Goal: Answer question/provide support

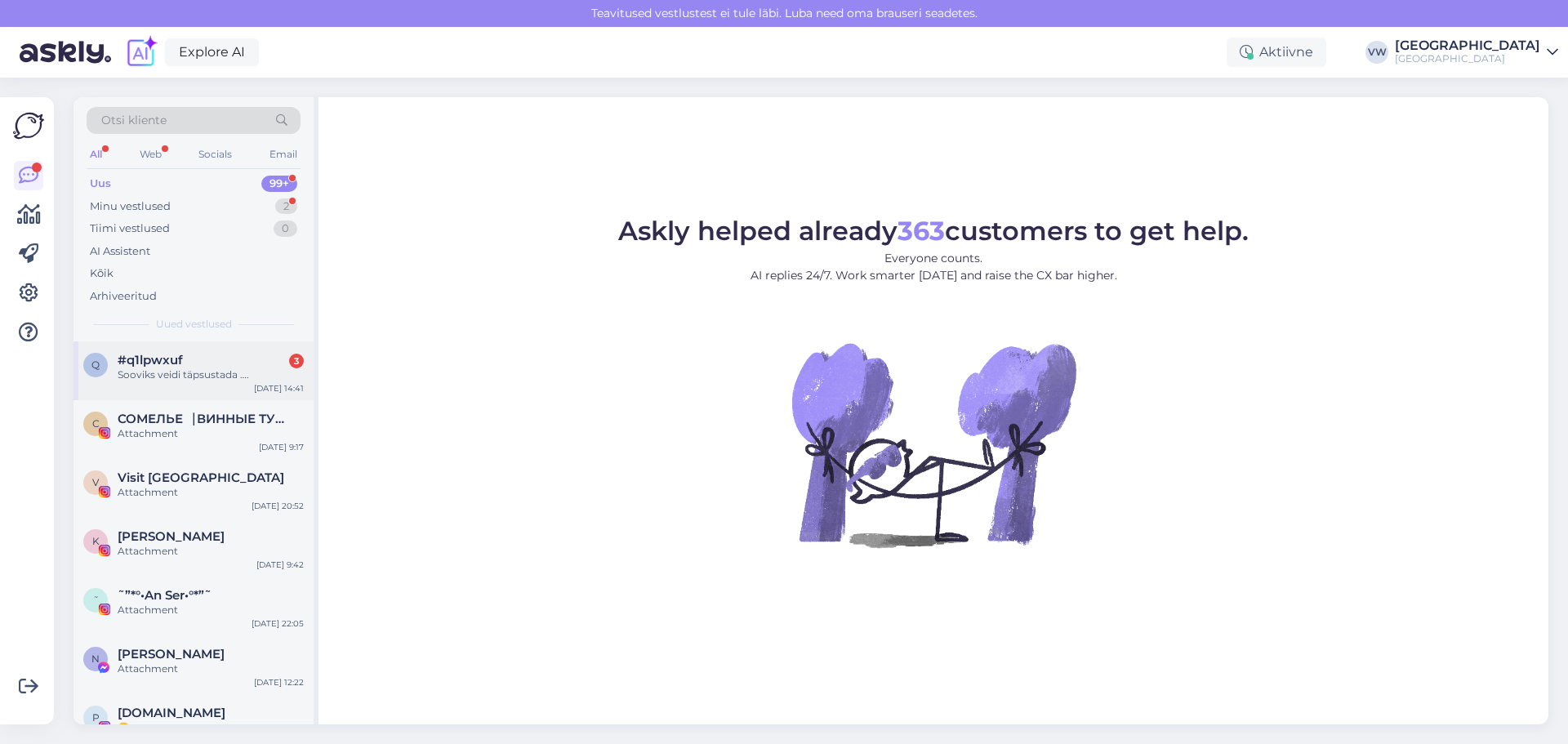
click at [169, 361] on span "#q1lpwxuf" at bounding box center [150, 361] width 65 height 15
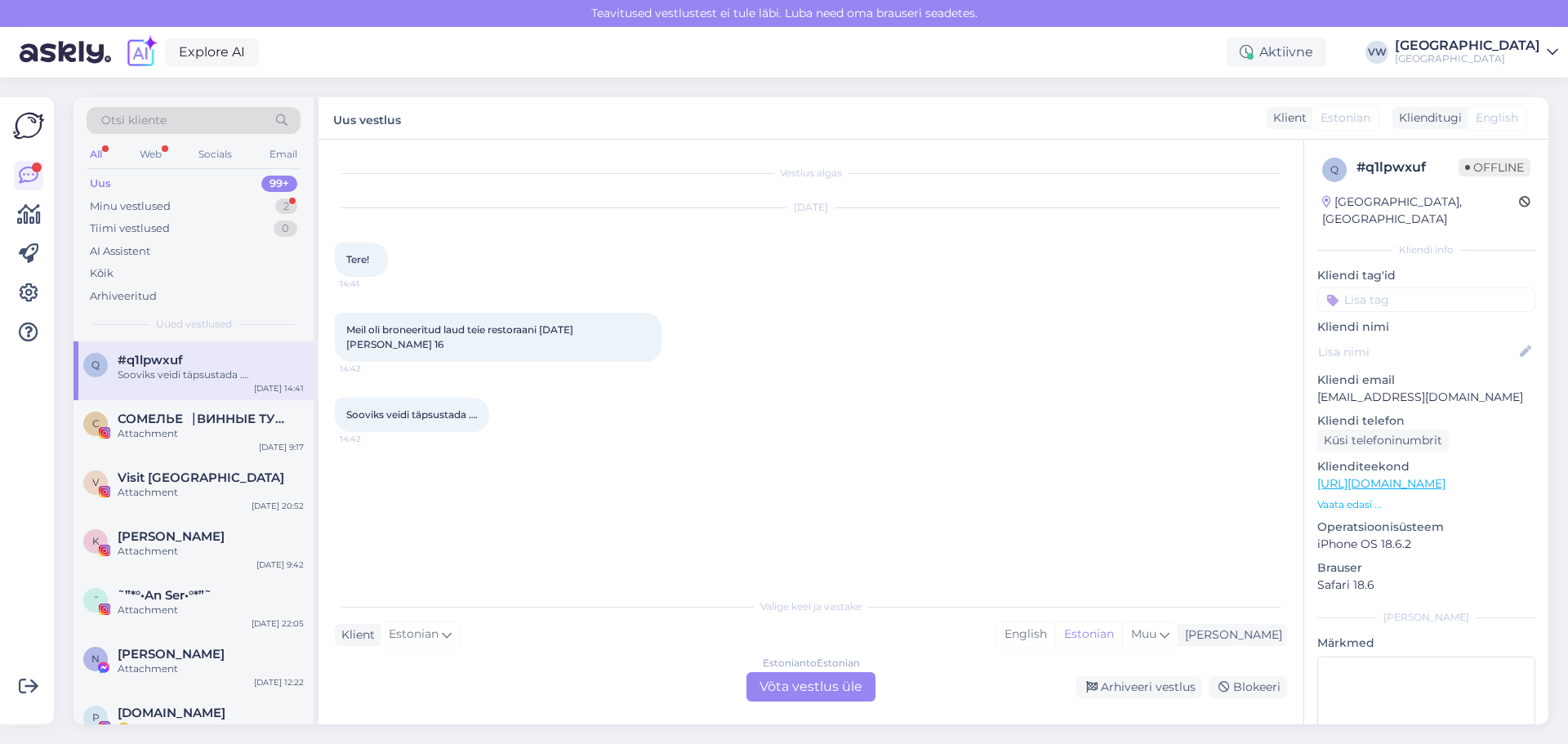
click at [798, 683] on div "Estonian to Estonian Võta vestlus üle" at bounding box center [811, 687] width 129 height 29
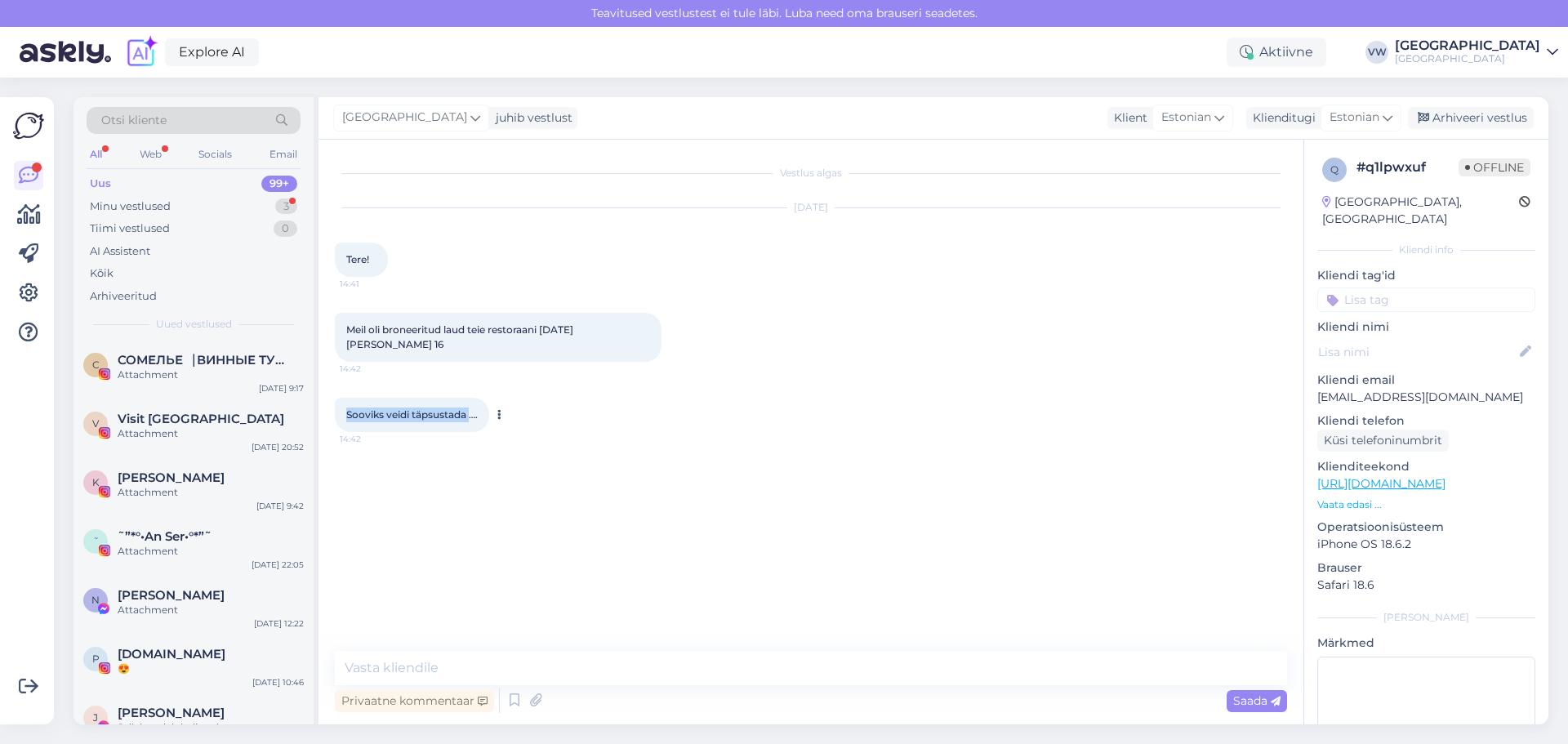
drag, startPoint x: 349, startPoint y: 398, endPoint x: 471, endPoint y: 400, distance: 122.0
click at [471, 408] on span "Sooviks veidi täpsustada …." at bounding box center [412, 414] width 132 height 12
click at [486, 435] on div "Sooviks veidi täpsustada …. 14:42" at bounding box center [811, 415] width 952 height 70
click at [187, 200] on div "Minu vestlused 3" at bounding box center [193, 206] width 214 height 22
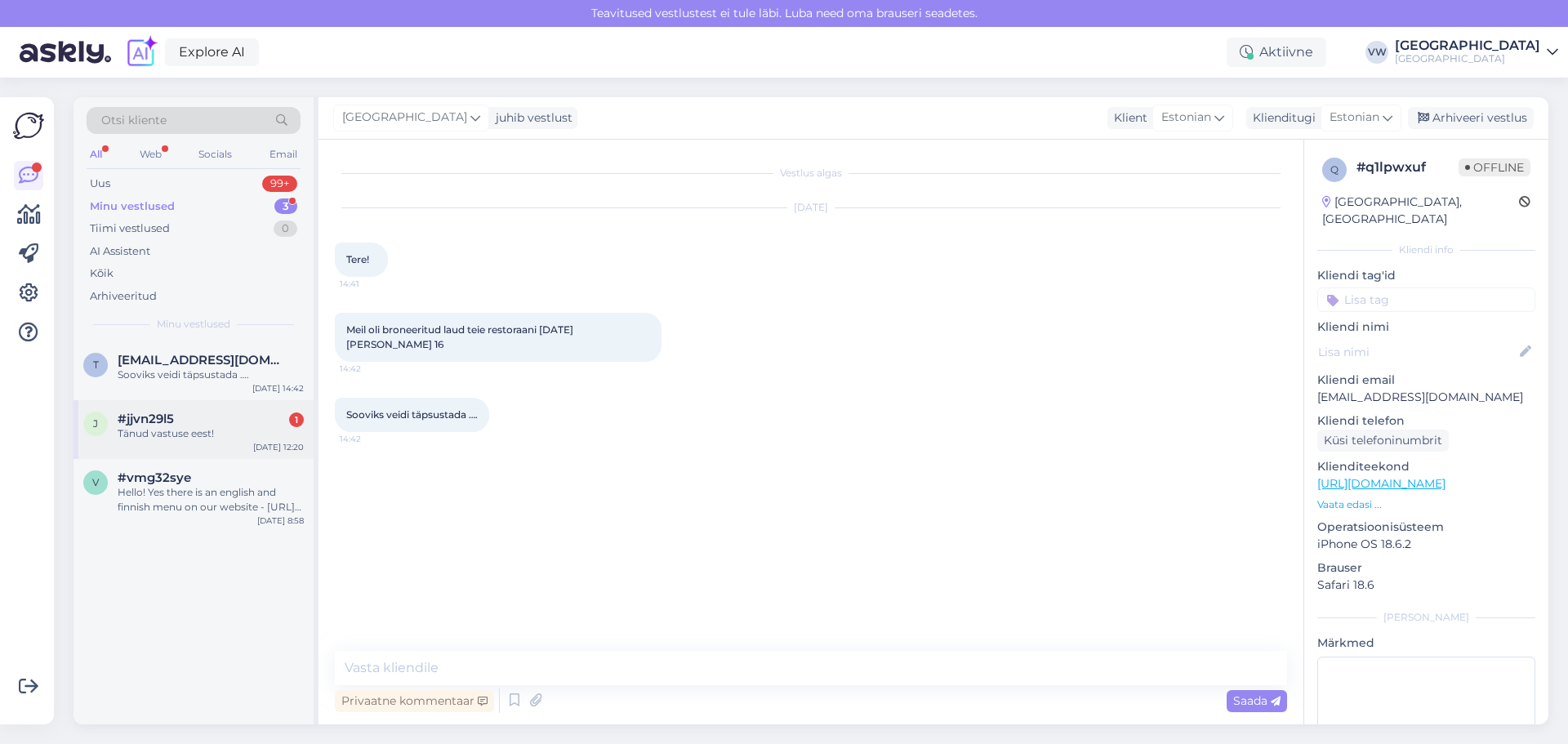
click at [222, 433] on div "Tänud vastuse eest!" at bounding box center [211, 434] width 187 height 15
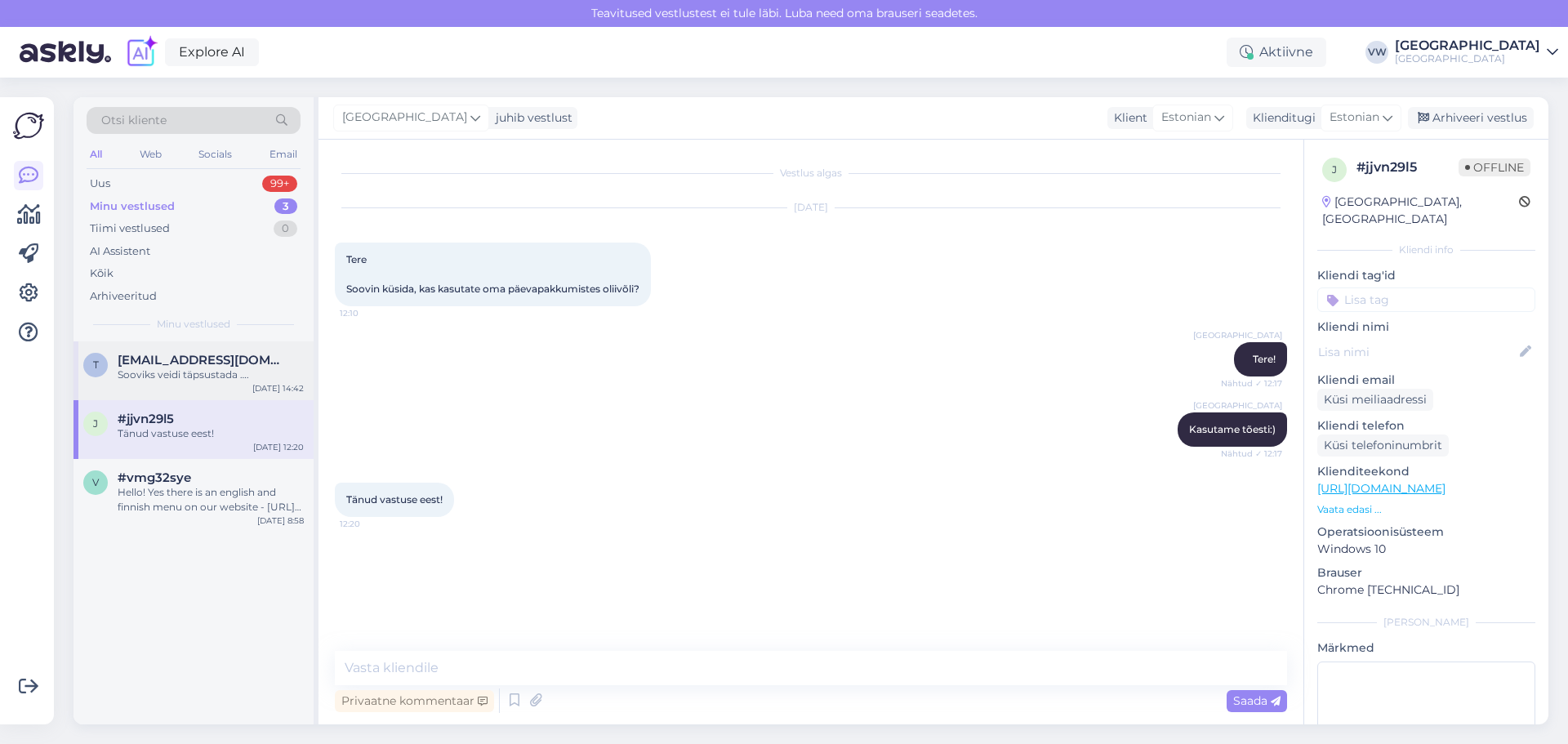
click at [222, 385] on div "t [EMAIL_ADDRESS][DOMAIN_NAME] Sooviks veidi täpsustada …. [DATE] 14:42" at bounding box center [193, 371] width 240 height 59
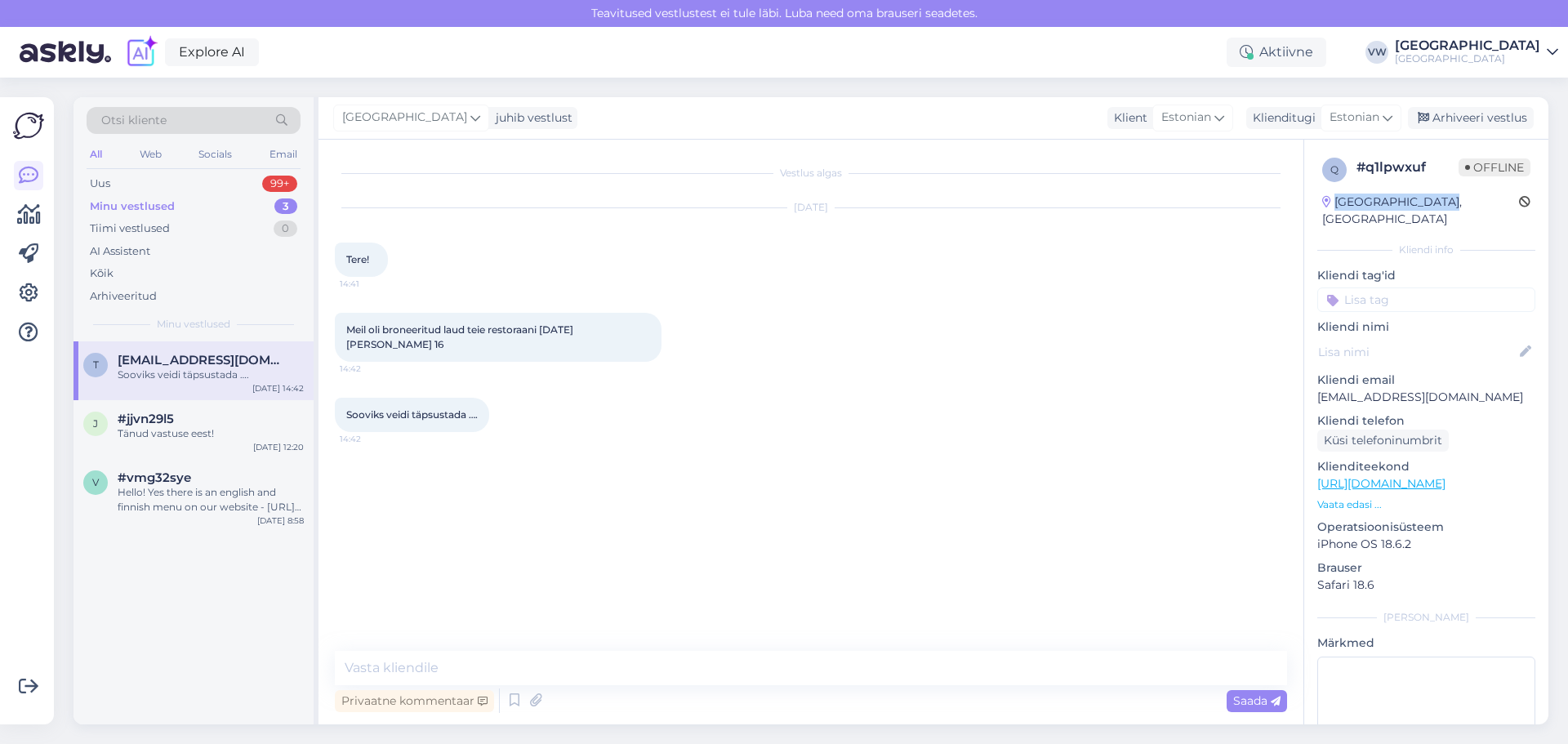
drag, startPoint x: 1333, startPoint y: 201, endPoint x: 1465, endPoint y: 211, distance: 132.4
click at [1465, 211] on div "q # q1lpwxuf Offline [GEOGRAPHIC_DATA], [GEOGRAPHIC_DATA]" at bounding box center [1426, 192] width 218 height 80
click at [1461, 216] on div "q # q1lpwxuf Offline [GEOGRAPHIC_DATA], [GEOGRAPHIC_DATA] Kliendi info Kliendi …" at bounding box center [1426, 484] width 244 height 688
click at [550, 673] on textarea at bounding box center [811, 667] width 952 height 34
